Goal: Task Accomplishment & Management: Manage account settings

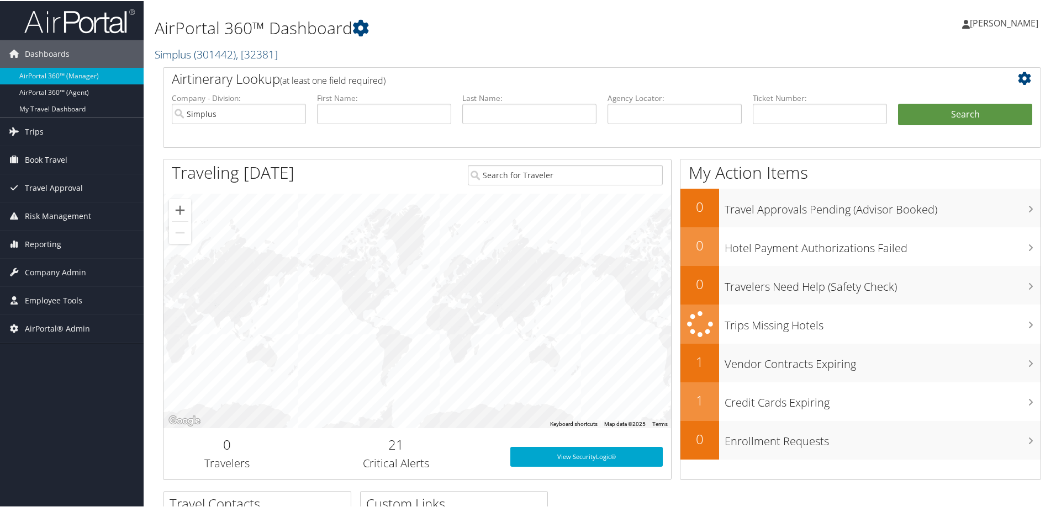
click at [207, 54] on span "( 301442 )" at bounding box center [215, 53] width 42 height 15
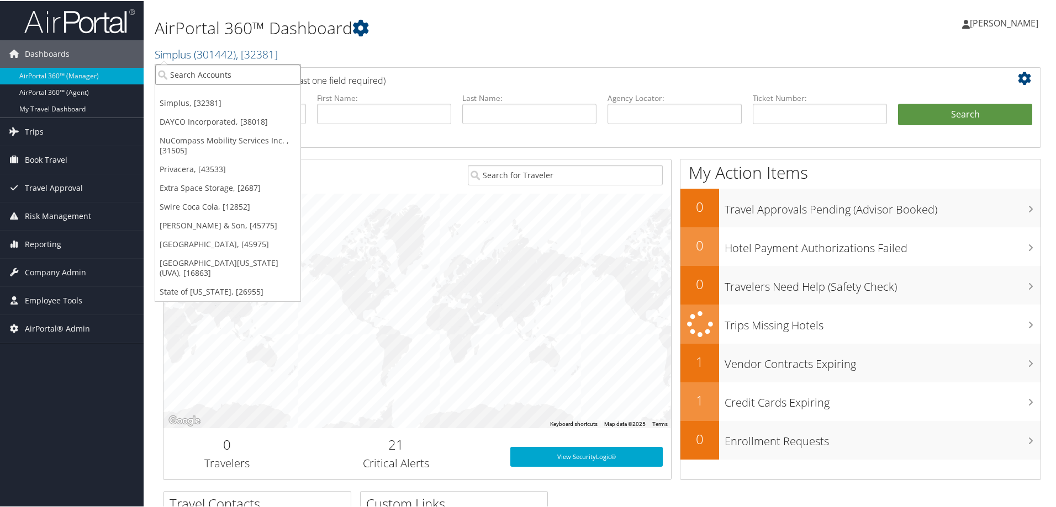
click at [210, 70] on input "search" at bounding box center [227, 73] width 145 height 20
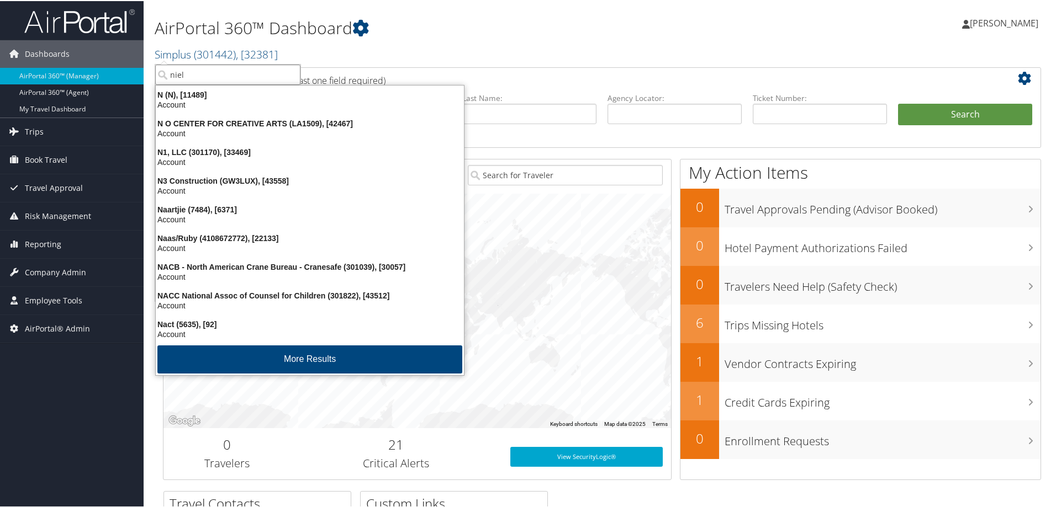
type input "[PERSON_NAME]"
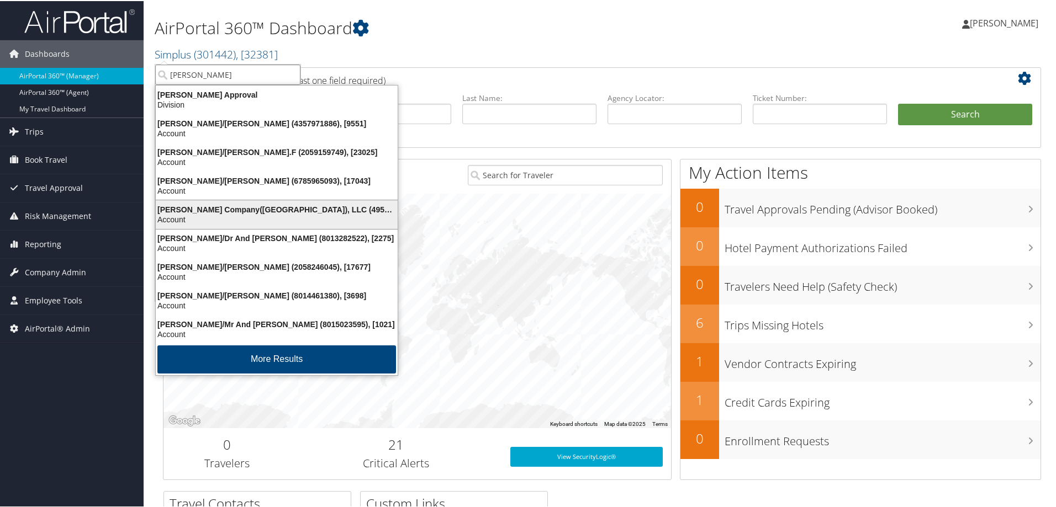
click at [205, 207] on div "[PERSON_NAME] Company([GEOGRAPHIC_DATA]), LLC (4954), [44802]" at bounding box center [276, 209] width 255 height 10
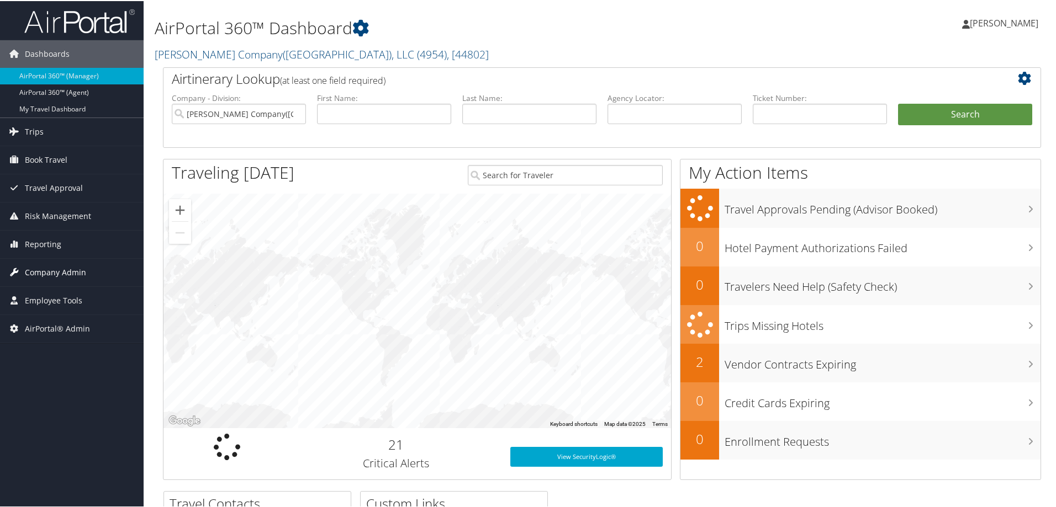
drag, startPoint x: 47, startPoint y: 277, endPoint x: 55, endPoint y: 282, distance: 9.2
click at [47, 277] on span "Company Admin" at bounding box center [55, 272] width 61 height 28
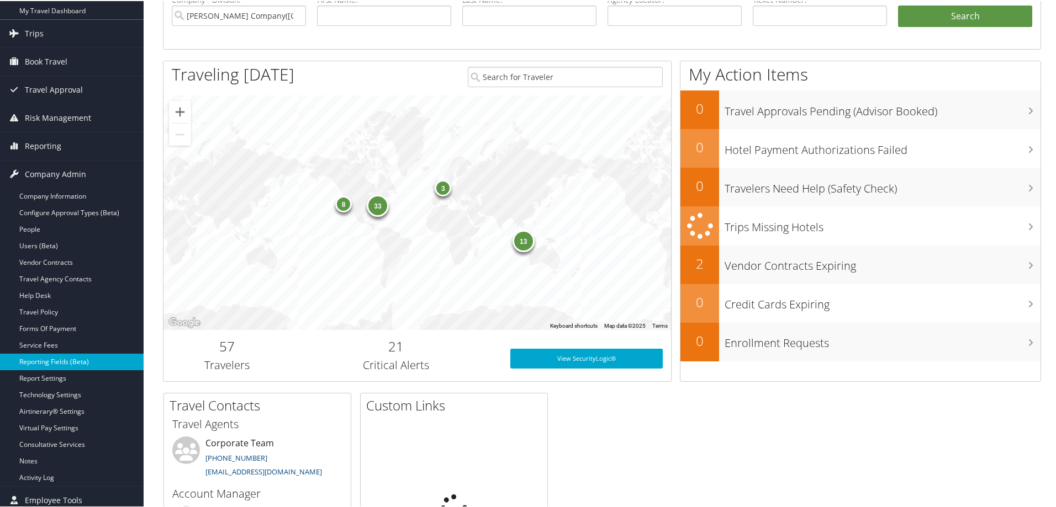
scroll to position [147, 0]
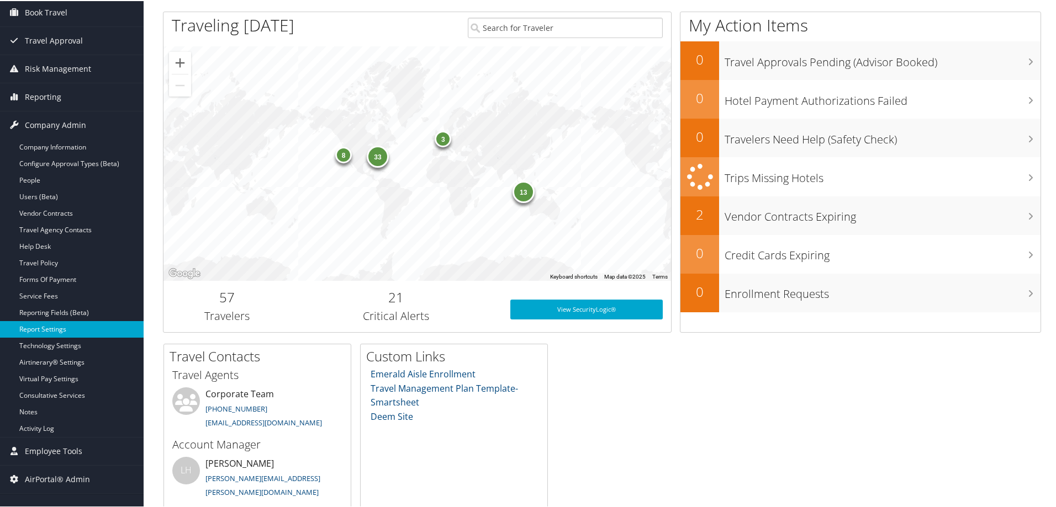
click at [38, 326] on link "Report Settings" at bounding box center [72, 328] width 144 height 17
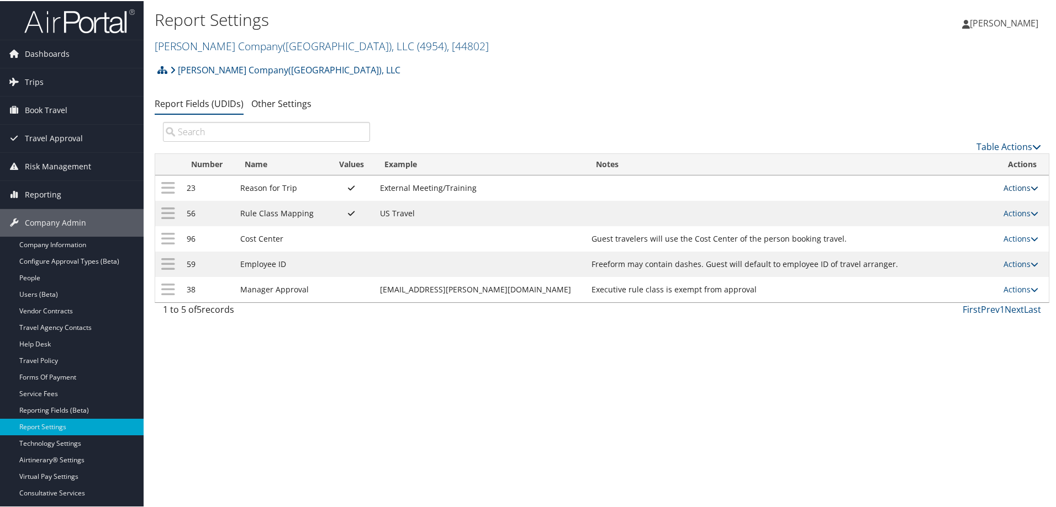
click at [1004, 190] on link "Actions" at bounding box center [1020, 187] width 35 height 10
click at [974, 208] on link "Update Report Field Values" at bounding box center [968, 203] width 119 height 19
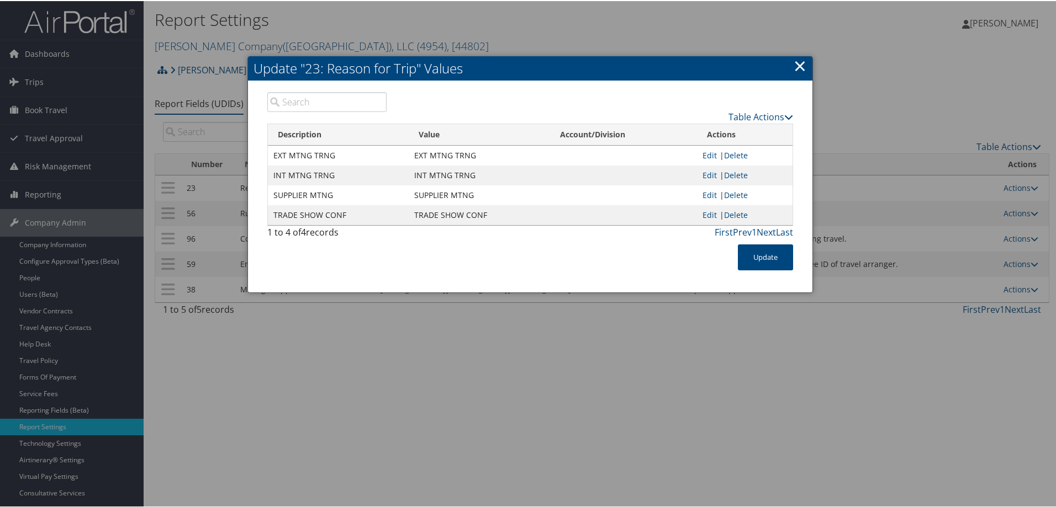
drag, startPoint x: 796, startPoint y: 68, endPoint x: 771, endPoint y: 91, distance: 34.0
click at [797, 67] on link "×" at bounding box center [799, 65] width 13 height 22
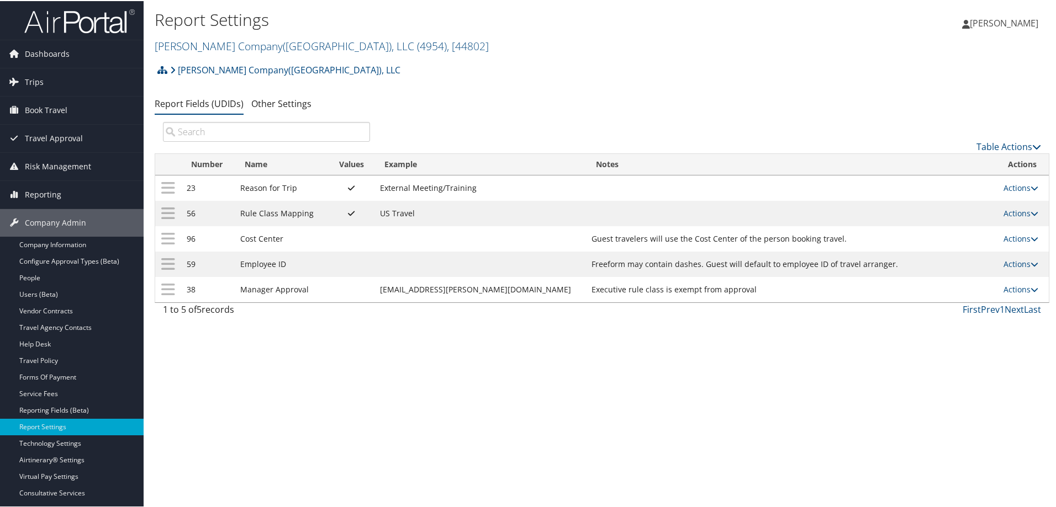
click at [630, 444] on div "Report Settings Nielsen Company(US), LLC ( 4954 ) , [ 44802 ] Simplus DAYCO Inc…" at bounding box center [602, 253] width 916 height 507
